Goal: Navigation & Orientation: Go to known website

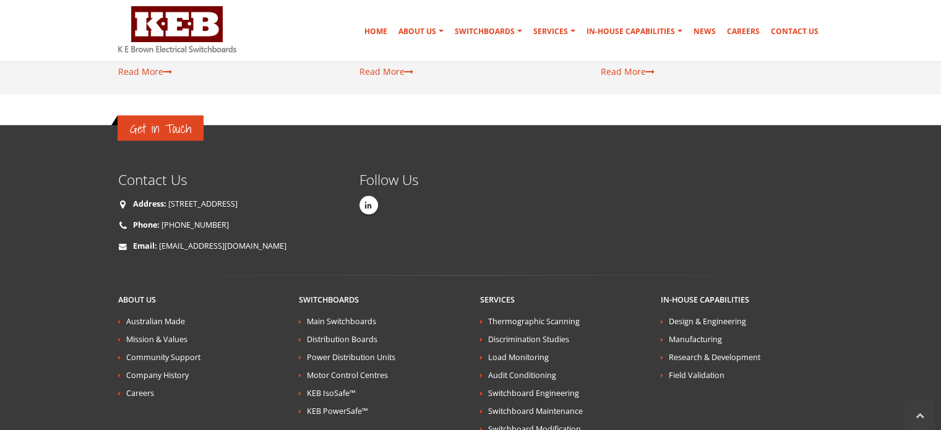
scroll to position [2289, 0]
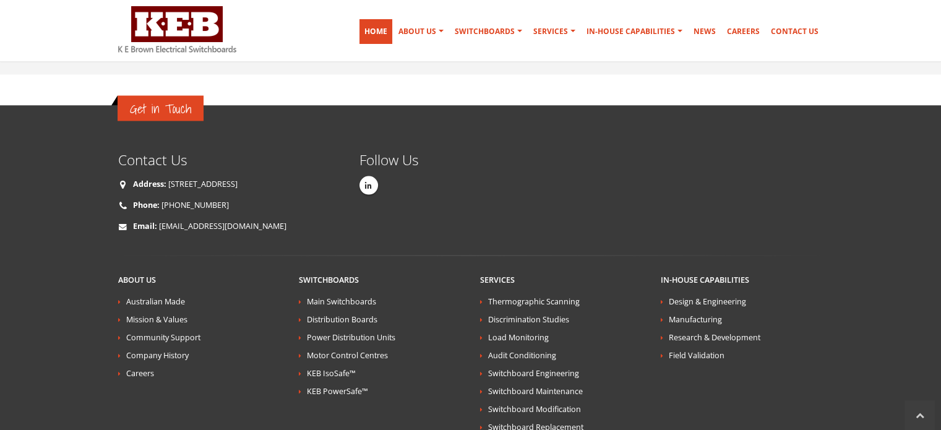
click at [379, 27] on link "Home" at bounding box center [375, 31] width 33 height 25
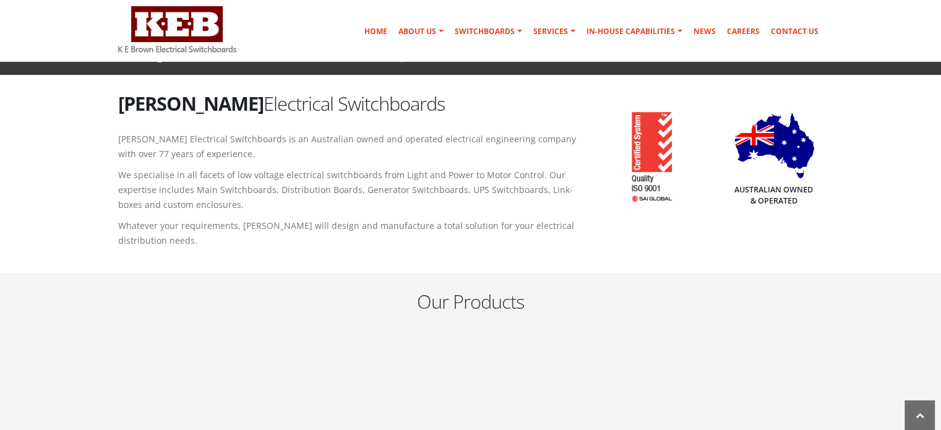
scroll to position [557, 0]
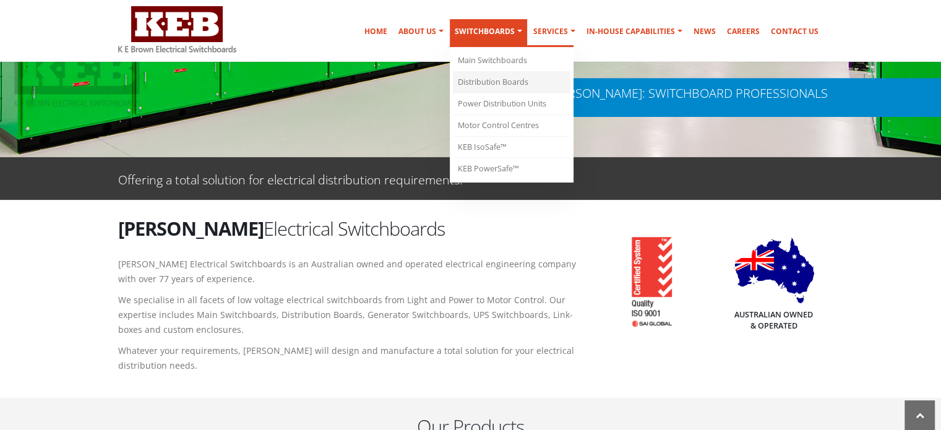
scroll to position [371, 0]
